Goal: Task Accomplishment & Management: Use online tool/utility

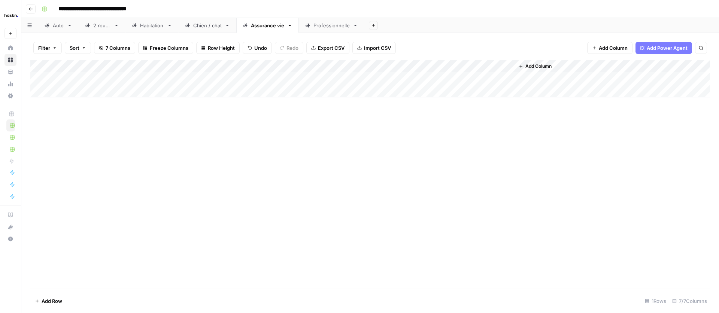
click at [338, 167] on div "Add Column" at bounding box center [370, 174] width 680 height 229
click at [321, 28] on div "Professionnelle" at bounding box center [332, 25] width 36 height 7
click at [280, 94] on div "Add Column" at bounding box center [370, 104] width 680 height 88
click at [280, 93] on div "Add Column" at bounding box center [370, 104] width 680 height 88
type textarea "**********"
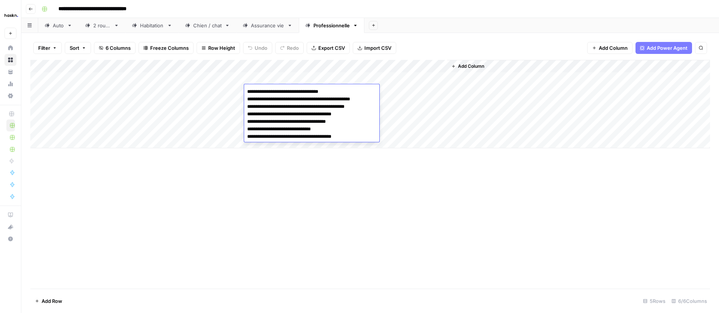
click at [213, 125] on div "Add Column" at bounding box center [370, 104] width 680 height 88
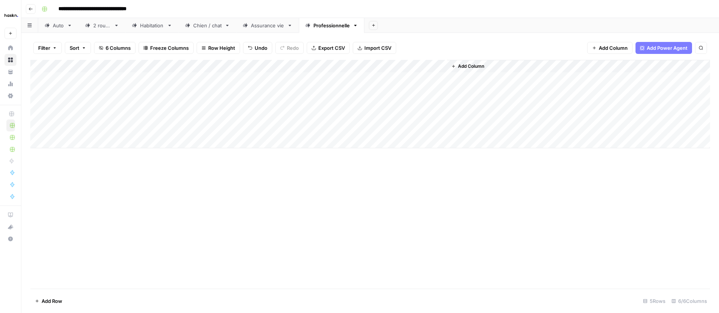
click at [142, 91] on div "Add Column" at bounding box center [370, 104] width 680 height 88
type textarea "**********"
click at [92, 91] on div "Add Column" at bounding box center [370, 104] width 680 height 88
type textarea "***"
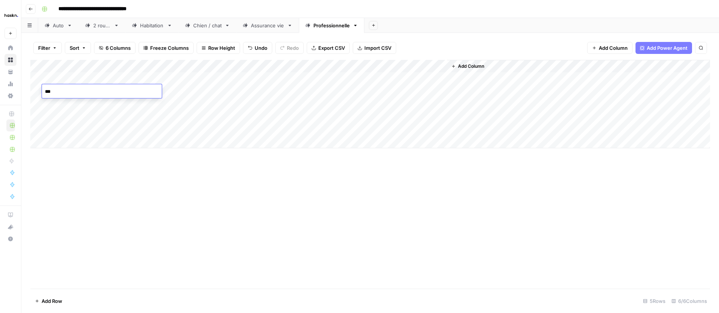
click at [265, 91] on div "Add Column" at bounding box center [370, 104] width 680 height 88
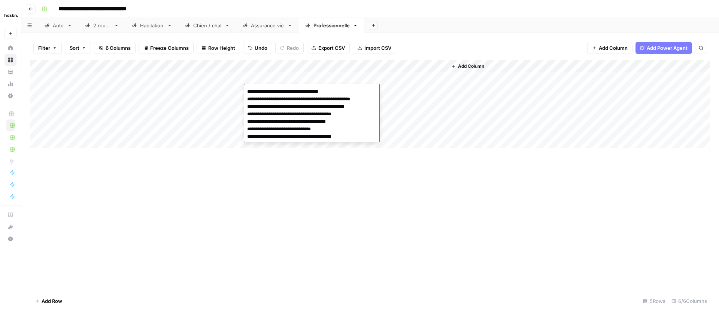
drag, startPoint x: 337, startPoint y: 114, endPoint x: 234, endPoint y: 114, distance: 102.6
click at [234, 114] on body "**********" at bounding box center [359, 156] width 719 height 313
type textarea "**********"
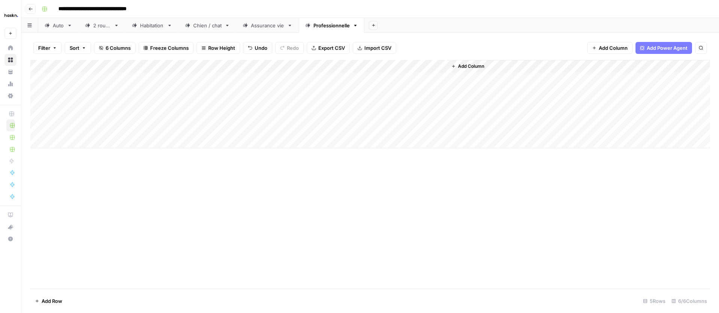
drag, startPoint x: 227, startPoint y: 116, endPoint x: 237, endPoint y: 114, distance: 10.7
click at [226, 116] on div "Add Column" at bounding box center [370, 104] width 680 height 88
click at [341, 89] on div "Add Column" at bounding box center [370, 104] width 680 height 88
type textarea "**********"
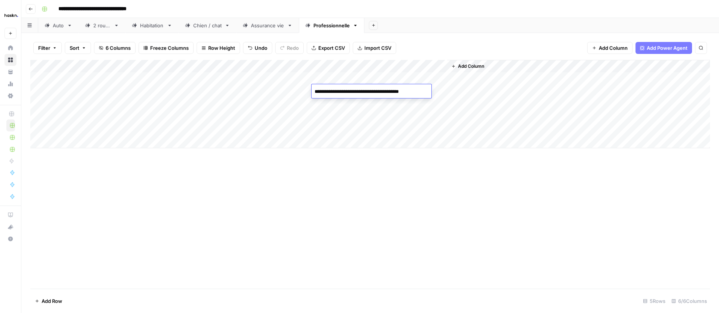
drag, startPoint x: 236, startPoint y: 117, endPoint x: 242, endPoint y: 116, distance: 6.0
click at [240, 116] on div "Add Column" at bounding box center [370, 104] width 680 height 88
click at [412, 90] on div "Add Column" at bounding box center [370, 104] width 680 height 88
click at [431, 67] on div "Add Column" at bounding box center [370, 104] width 680 height 88
click at [464, 84] on div "Add Column" at bounding box center [578, 104] width 263 height 88
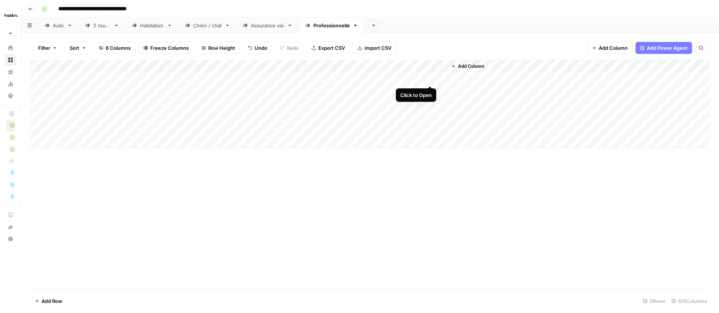
click at [431, 77] on div "Add Column" at bounding box center [370, 104] width 680 height 88
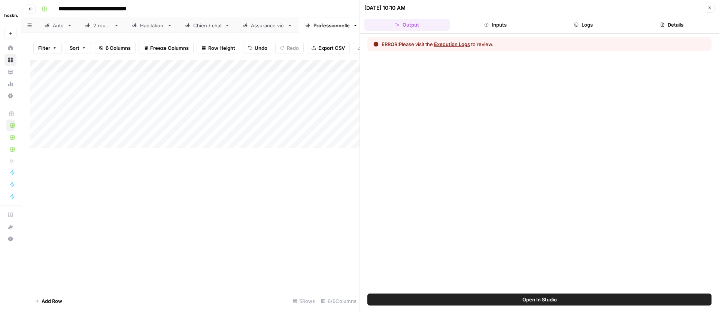
click at [710, 4] on button "Close" at bounding box center [710, 8] width 10 height 10
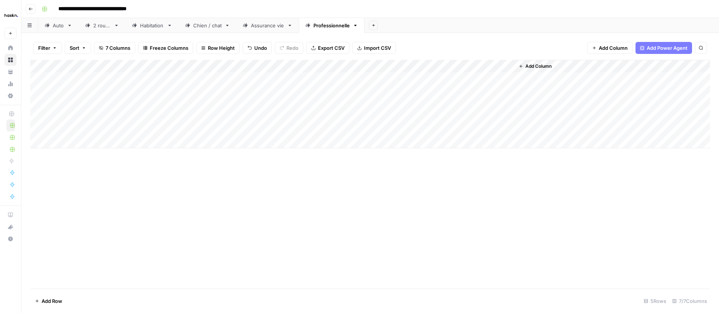
click at [486, 92] on div "Add Column" at bounding box center [370, 104] width 680 height 88
click at [508, 90] on div "Add Column" at bounding box center [370, 104] width 680 height 88
click at [200, 88] on div "Add Column" at bounding box center [370, 104] width 680 height 88
type textarea "**********"
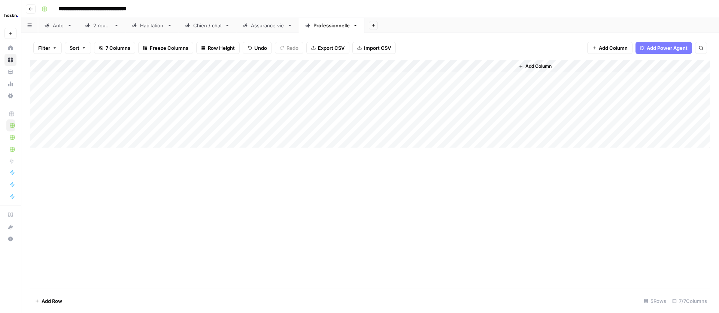
drag, startPoint x: 215, startPoint y: 148, endPoint x: 230, endPoint y: 148, distance: 14.2
click at [223, 149] on div "Add Column" at bounding box center [370, 174] width 680 height 229
click at [440, 90] on div "Add Column" at bounding box center [370, 104] width 680 height 88
click at [480, 92] on div "Add Column" at bounding box center [370, 104] width 680 height 88
click at [505, 91] on div "Add Column" at bounding box center [370, 104] width 680 height 88
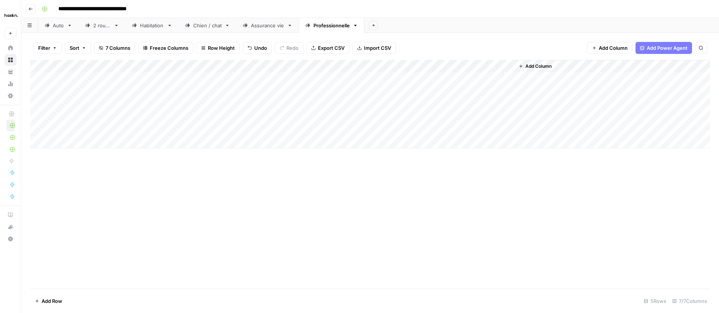
click at [276, 88] on div "Add Column" at bounding box center [370, 104] width 680 height 88
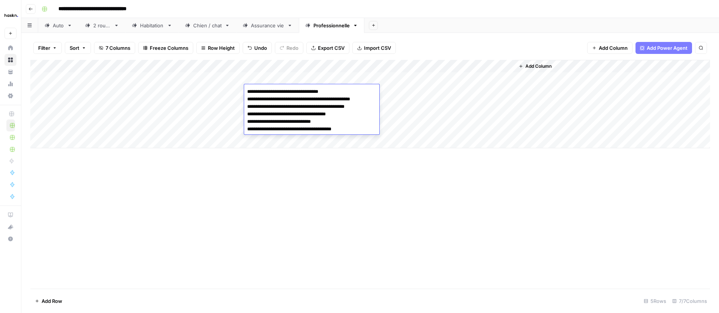
drag, startPoint x: 360, startPoint y: 127, endPoint x: 245, endPoint y: 114, distance: 115.8
click at [215, 85] on body "**********" at bounding box center [359, 156] width 719 height 313
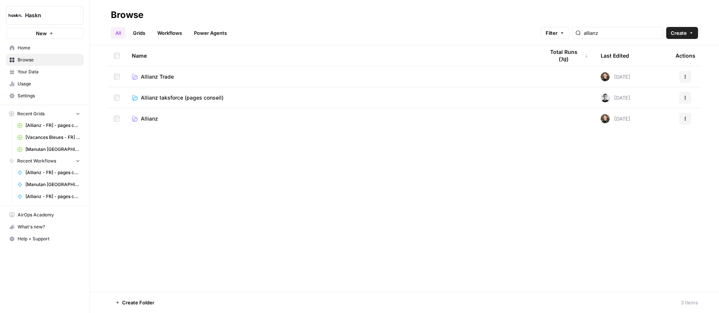
click at [197, 96] on span "Allianz taksforce (pages conseil)" at bounding box center [182, 97] width 83 height 7
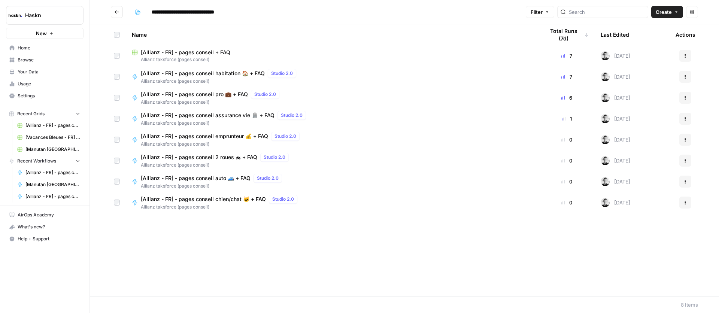
click at [217, 95] on span "[Allianz - FR] - pages conseil pro 💼 + FAQ" at bounding box center [194, 94] width 107 height 7
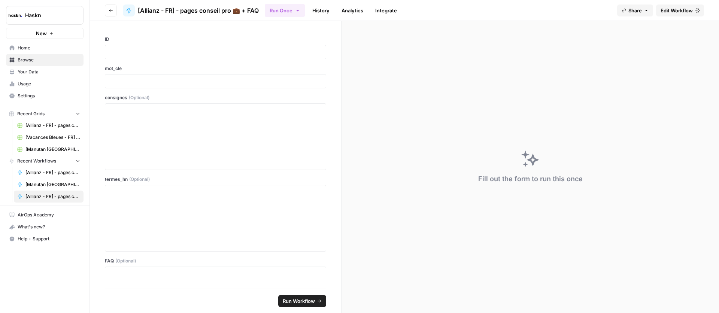
click at [661, 12] on span "Edit Workflow" at bounding box center [677, 10] width 32 height 7
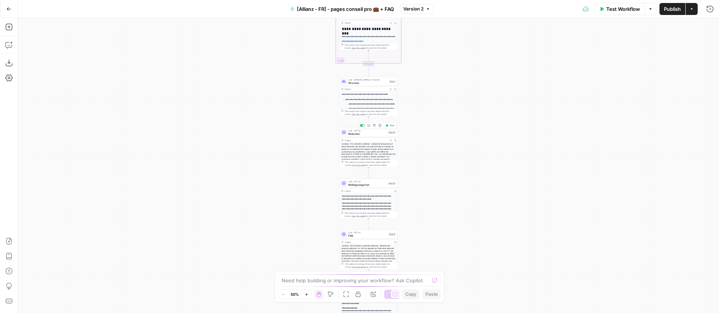
click at [365, 133] on span "Rédaction" at bounding box center [367, 134] width 38 height 4
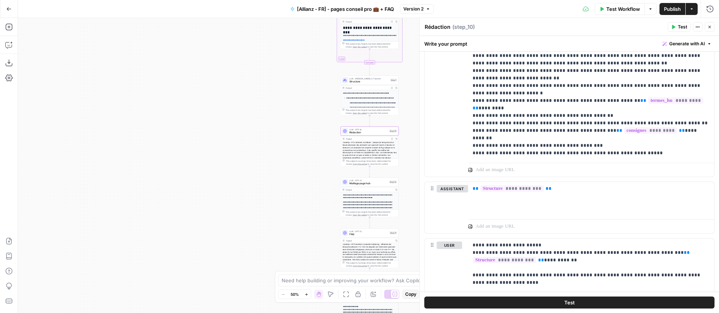
scroll to position [284, 0]
click at [365, 80] on span "Structure" at bounding box center [369, 82] width 39 height 4
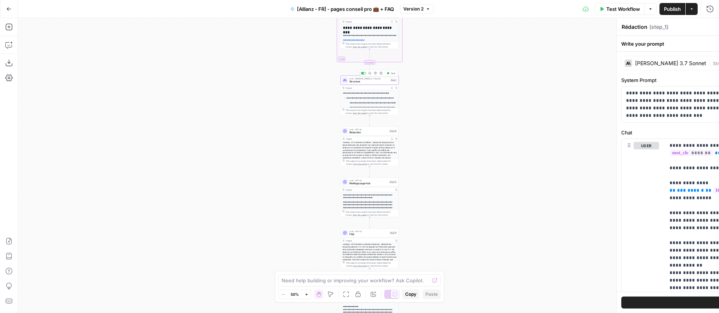
type textarea "Structure"
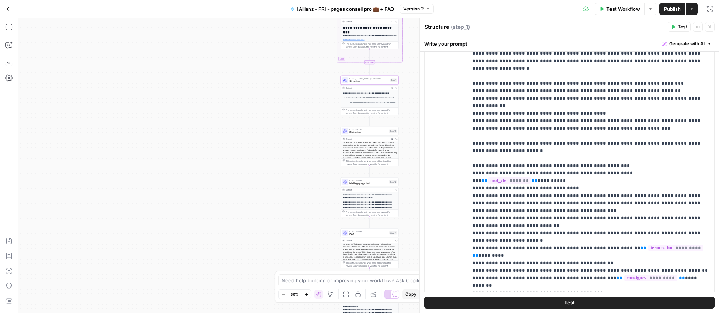
scroll to position [30, 0]
click at [710, 27] on icon "button" at bounding box center [710, 27] width 4 height 4
